Goal: Navigation & Orientation: Find specific page/section

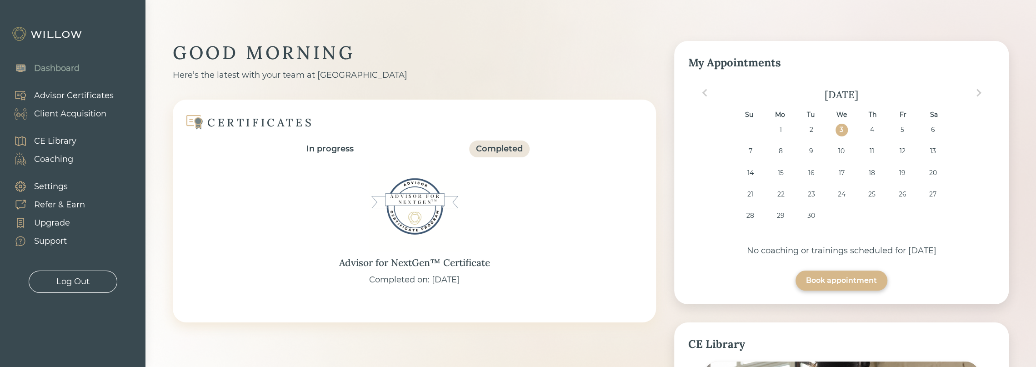
click at [82, 115] on div "Client Acquisition" at bounding box center [70, 114] width 72 height 12
click at [75, 113] on div "Client Acquisition" at bounding box center [70, 114] width 72 height 12
click at [77, 114] on div "Client Acquisition" at bounding box center [70, 114] width 72 height 12
